Goal: Transaction & Acquisition: Purchase product/service

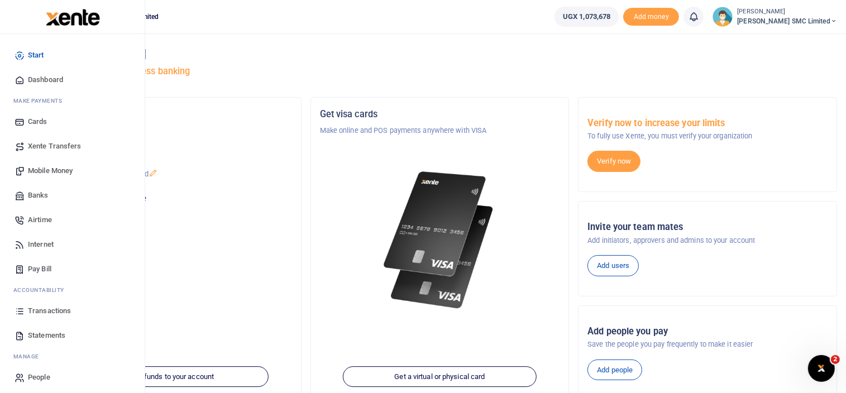
click at [59, 167] on span "Mobile Money" at bounding box center [50, 170] width 45 height 11
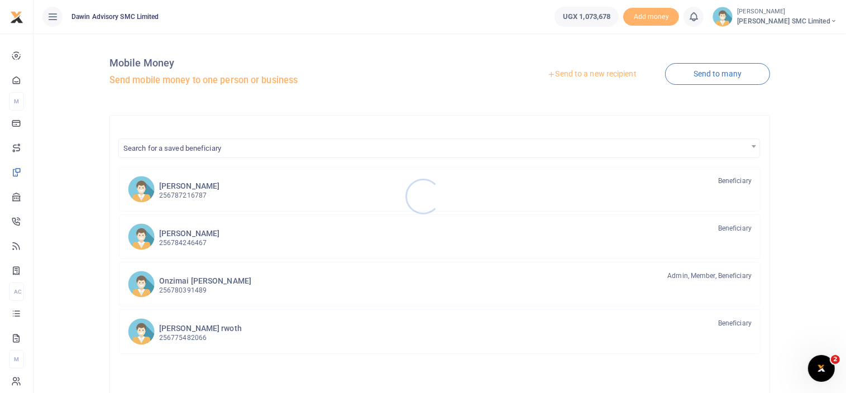
click at [218, 144] on div at bounding box center [423, 196] width 846 height 393
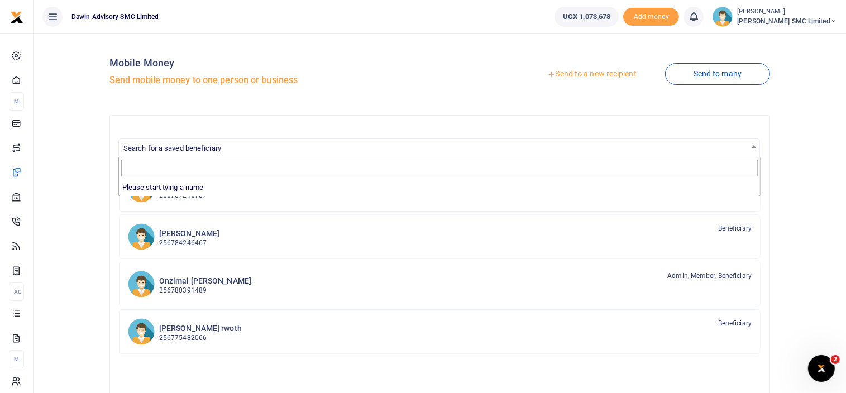
click at [216, 145] on span "Search for a saved beneficiary" at bounding box center [172, 148] width 98 height 8
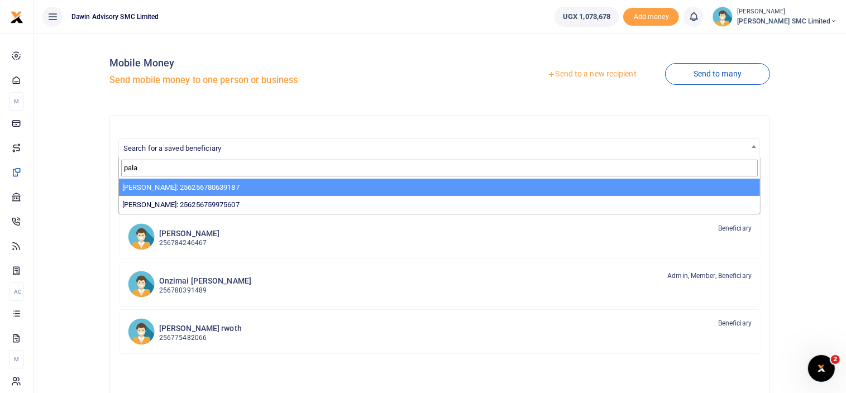
type input "pala"
select select "3598"
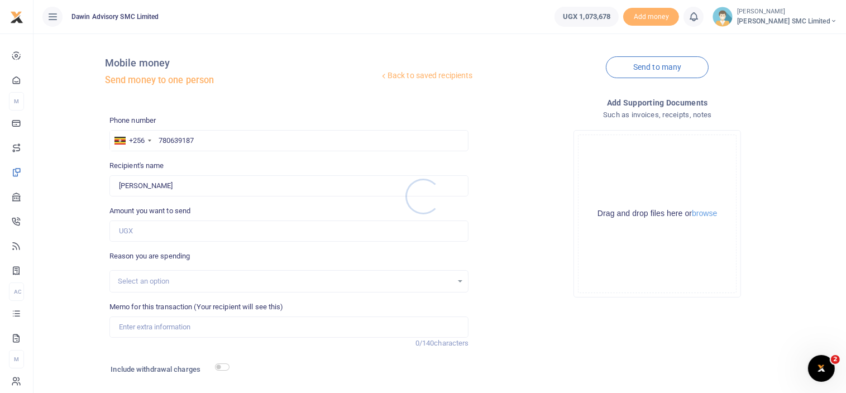
click at [131, 237] on div at bounding box center [423, 196] width 846 height 393
click at [134, 234] on input "Amount you want to send" at bounding box center [289, 231] width 360 height 21
type input "200,000"
click at [154, 326] on input "Memo for this transaction (Your recipient will see this)" at bounding box center [289, 327] width 360 height 21
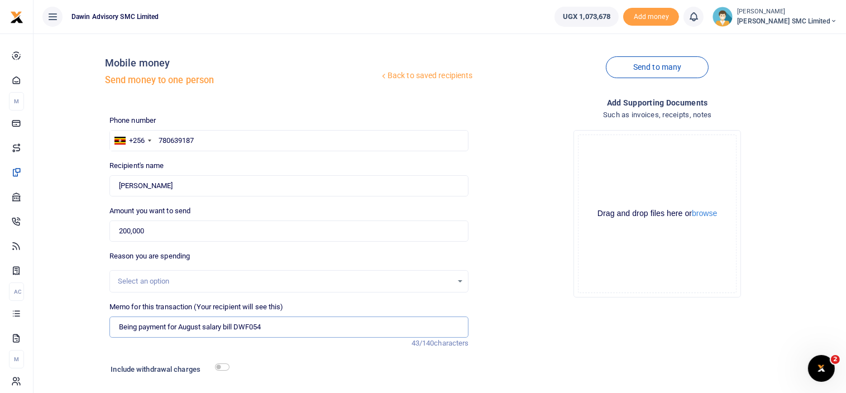
click at [224, 328] on input "Being payment for August salary bill DWF054" at bounding box center [289, 327] width 360 height 21
click at [246, 325] on input "Being payment for Timber bill DWF054" at bounding box center [289, 327] width 360 height 21
type input "Being payment for Timber bill DWF171"
click at [486, 302] on div "Drop your files here Drag and drop files here or browse Powered by Uppy" at bounding box center [657, 213] width 360 height 185
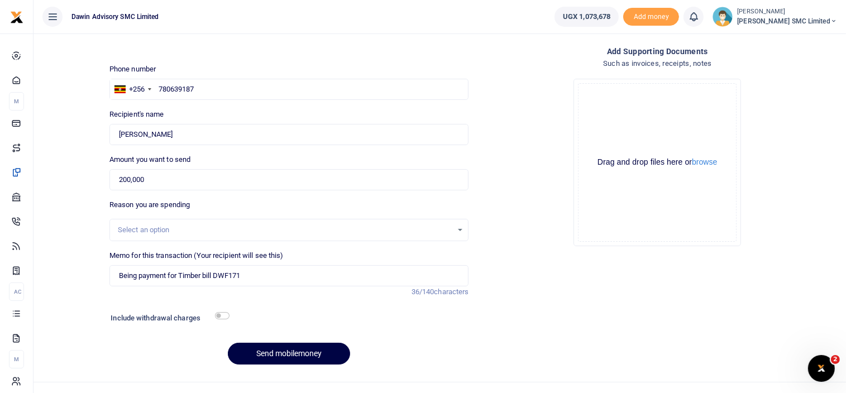
scroll to position [69, 0]
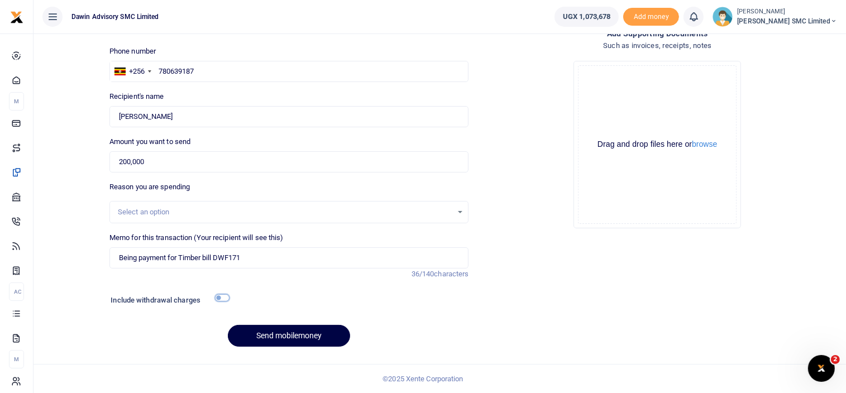
click at [225, 299] on input "checkbox" at bounding box center [222, 297] width 15 height 7
checkbox input "true"
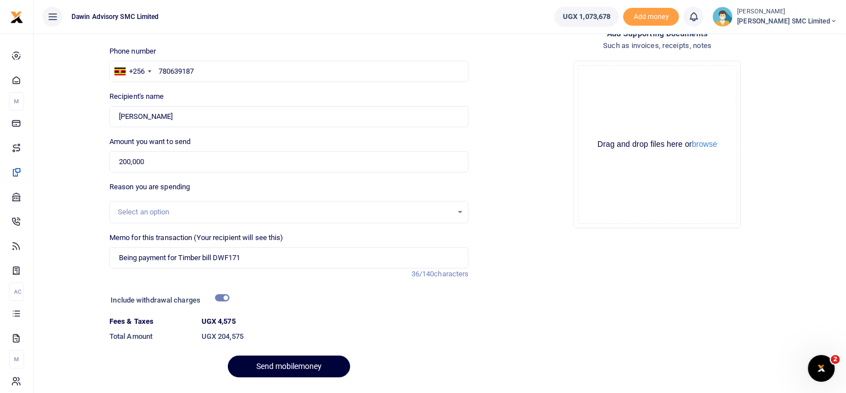
click at [264, 367] on button "Send mobilemoney" at bounding box center [289, 367] width 122 height 22
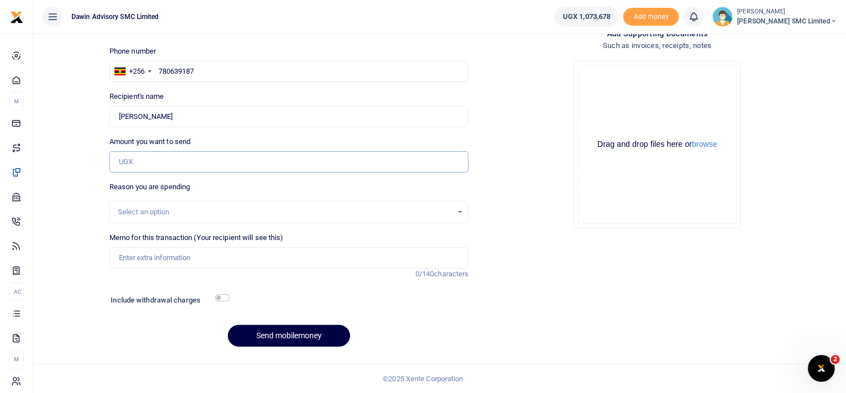
click at [139, 166] on input "Amount you want to send" at bounding box center [289, 161] width 360 height 21
click at [203, 75] on input "780639187" at bounding box center [289, 71] width 360 height 21
click at [228, 325] on button "Send mobilemoney" at bounding box center [289, 336] width 122 height 22
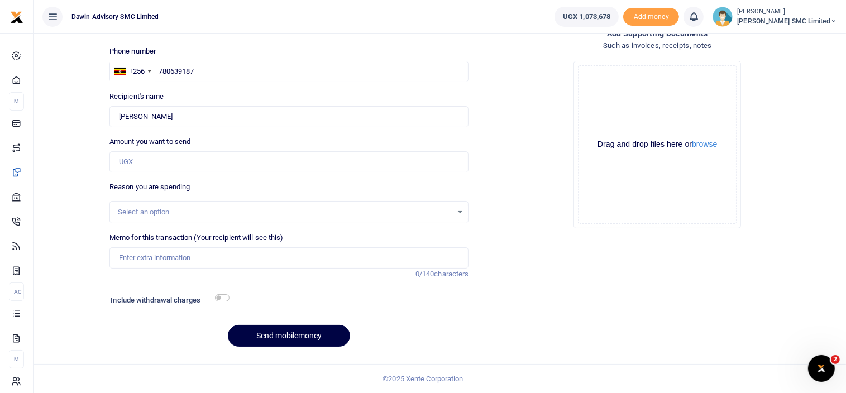
click at [512, 77] on div "Drop your files here Drag and drop files here or browse Powered by Uppy" at bounding box center [657, 144] width 360 height 185
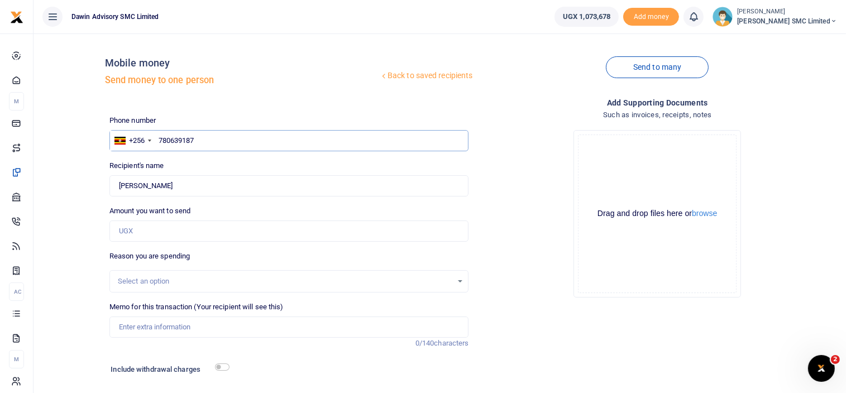
click at [197, 141] on input "780639187" at bounding box center [289, 140] width 360 height 21
type input "7"
type input "782136280"
type input "[PERSON_NAME]"
type input "782136280"
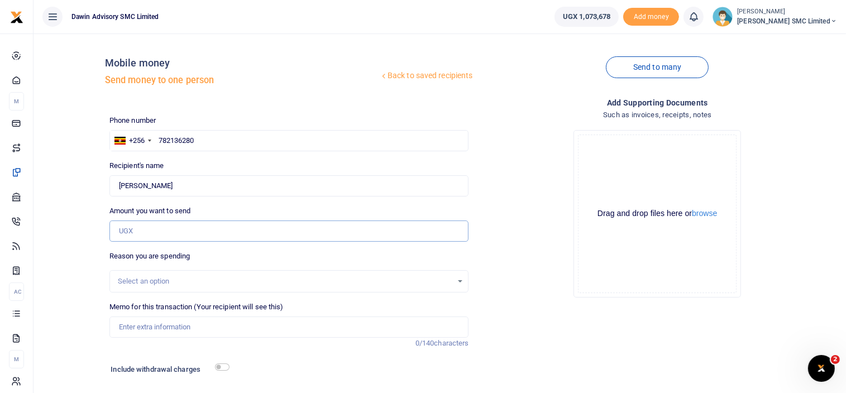
click at [137, 224] on input "Amount you want to send" at bounding box center [289, 231] width 360 height 21
type input "200,000"
click at [174, 327] on input "Memo for this transaction (Your recipient will see this)" at bounding box center [289, 327] width 360 height 21
click at [223, 328] on input "Being payment for August salary bill DWF054" at bounding box center [289, 327] width 360 height 21
click at [243, 328] on input "Being payment for Timber bill DWF054" at bounding box center [289, 327] width 360 height 21
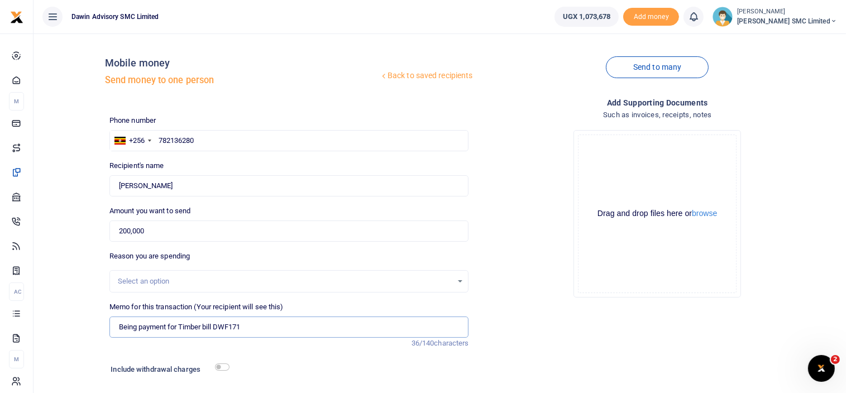
type input "Being payment for Timber bill DWF171"
click at [478, 268] on div "Drop your files here Drag and drop files here or browse Powered by Uppy" at bounding box center [657, 213] width 360 height 185
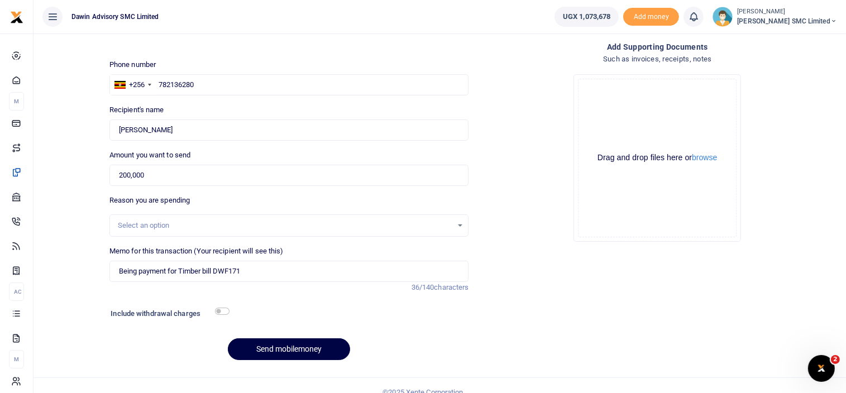
scroll to position [69, 0]
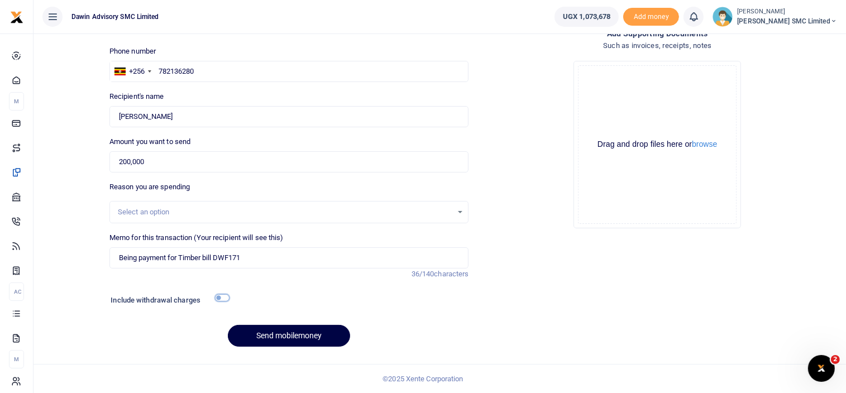
click at [223, 295] on input "checkbox" at bounding box center [222, 297] width 15 height 7
checkbox input "true"
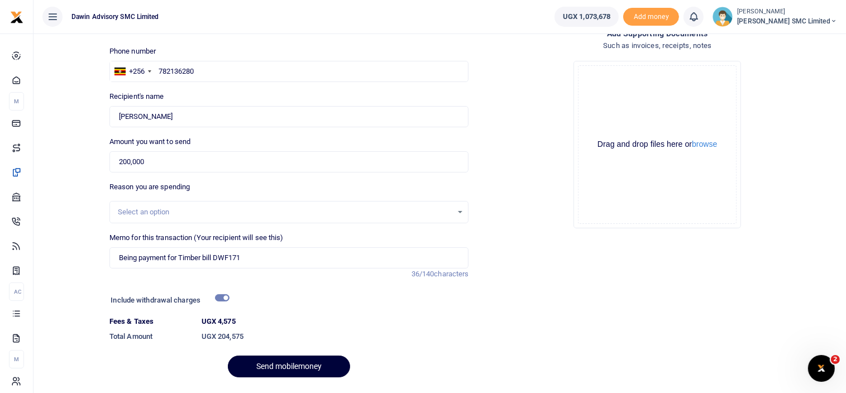
click at [278, 361] on button "Send mobilemoney" at bounding box center [289, 367] width 122 height 22
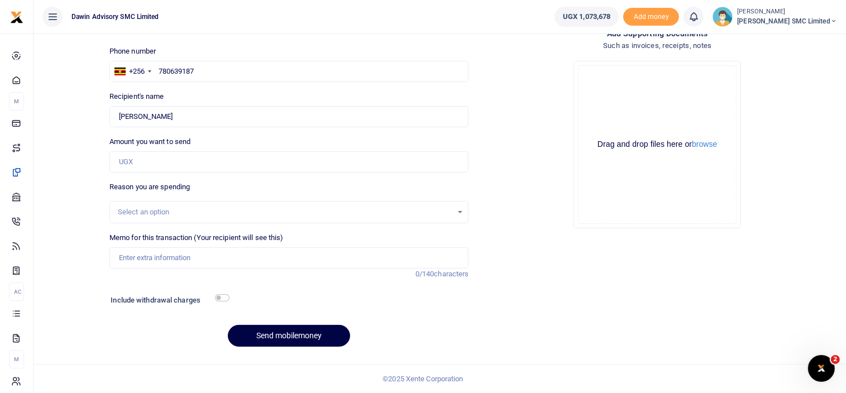
click at [494, 314] on div "Add supporting Documents Such as invoices, receipts, notes Drop your files here…" at bounding box center [657, 191] width 369 height 328
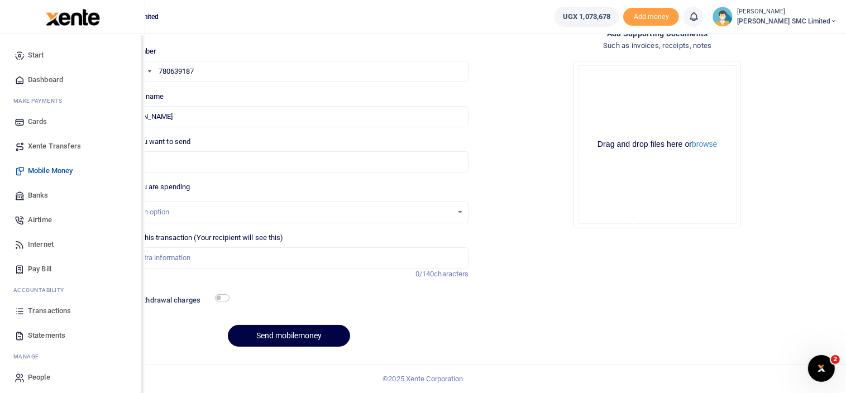
click at [29, 310] on span "Transactions" at bounding box center [49, 310] width 43 height 11
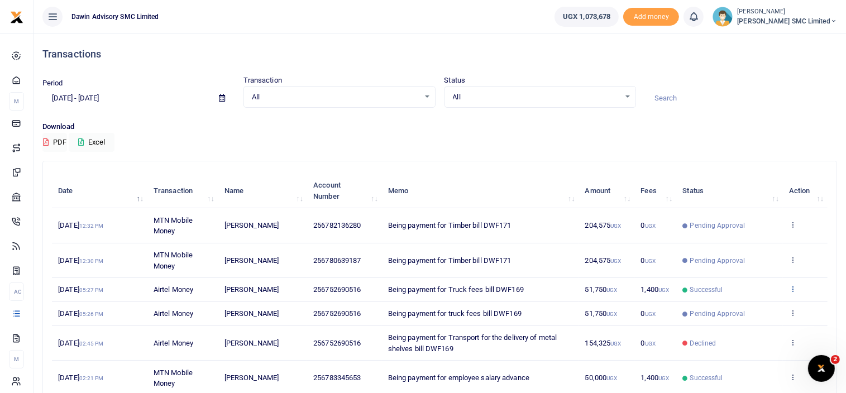
click at [791, 285] on icon at bounding box center [792, 289] width 7 height 8
click at [743, 300] on link "View details" at bounding box center [752, 307] width 88 height 16
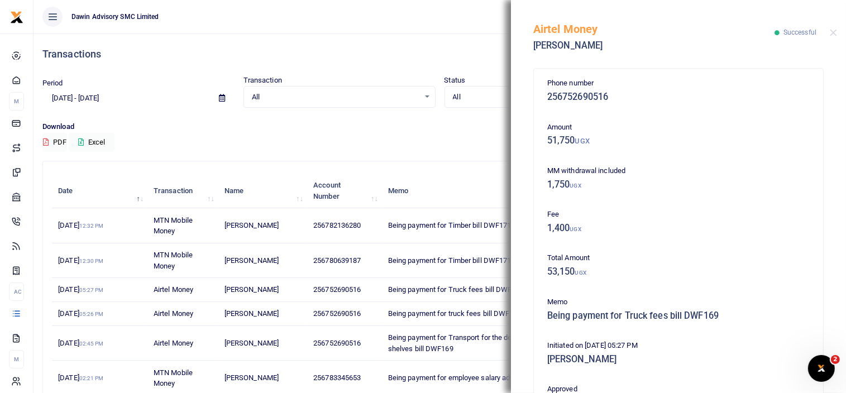
scroll to position [244, 0]
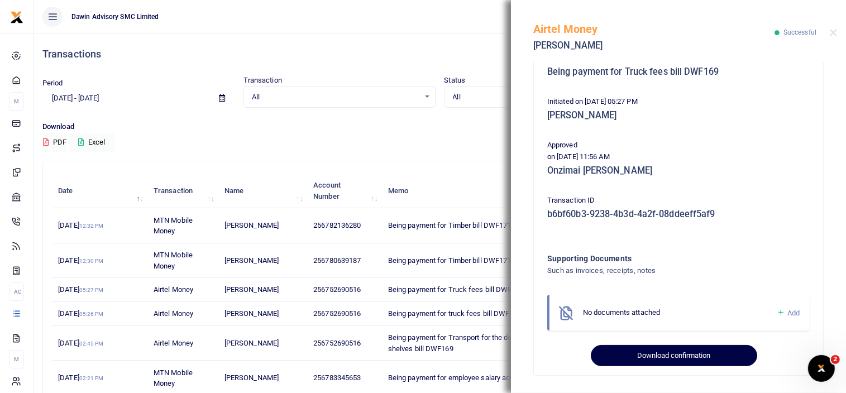
click at [662, 348] on button "Download confirmation" at bounding box center [674, 355] width 166 height 21
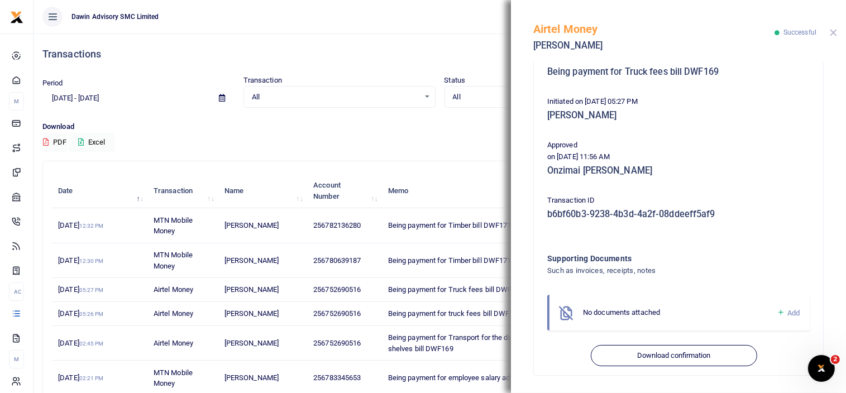
click at [831, 33] on button "Close" at bounding box center [833, 32] width 7 height 7
